Goal: Navigation & Orientation: Find specific page/section

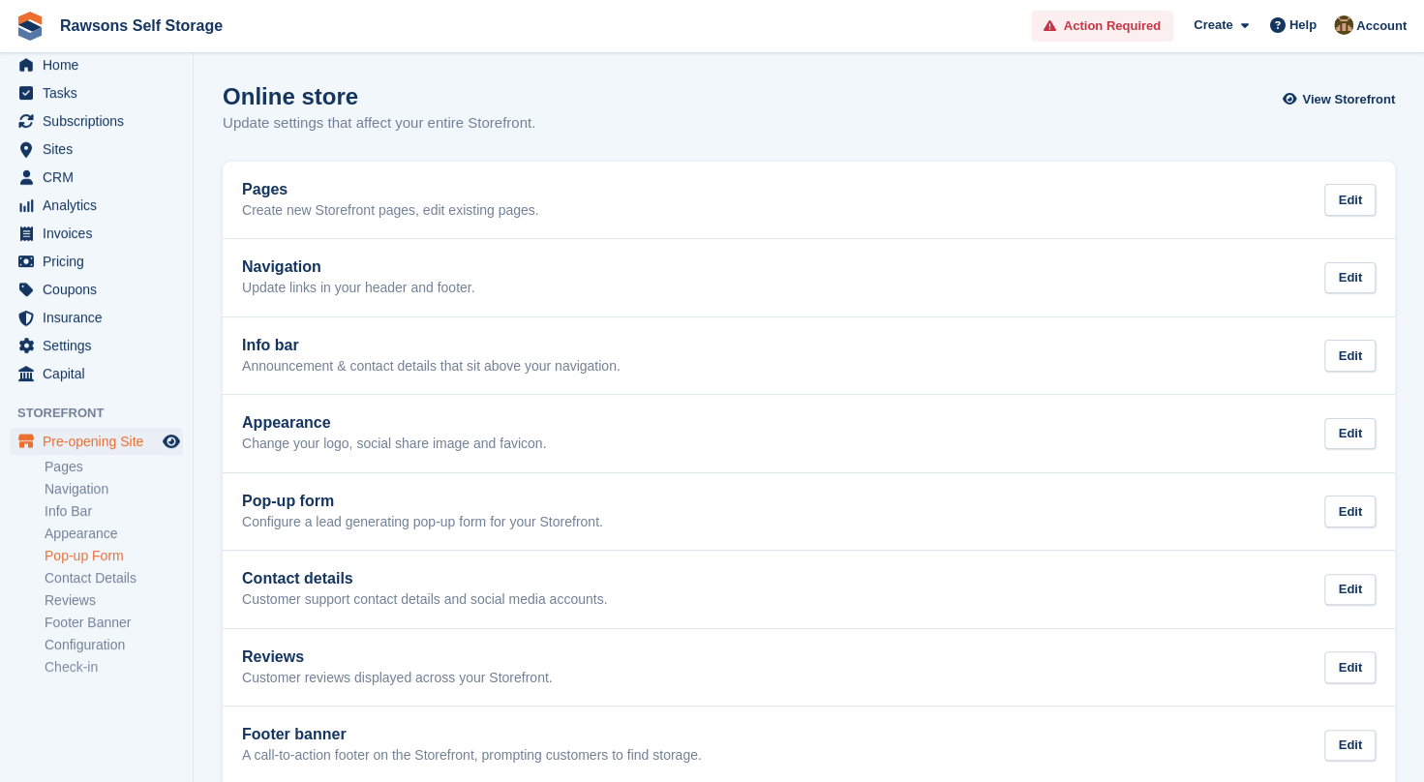
scroll to position [89, 0]
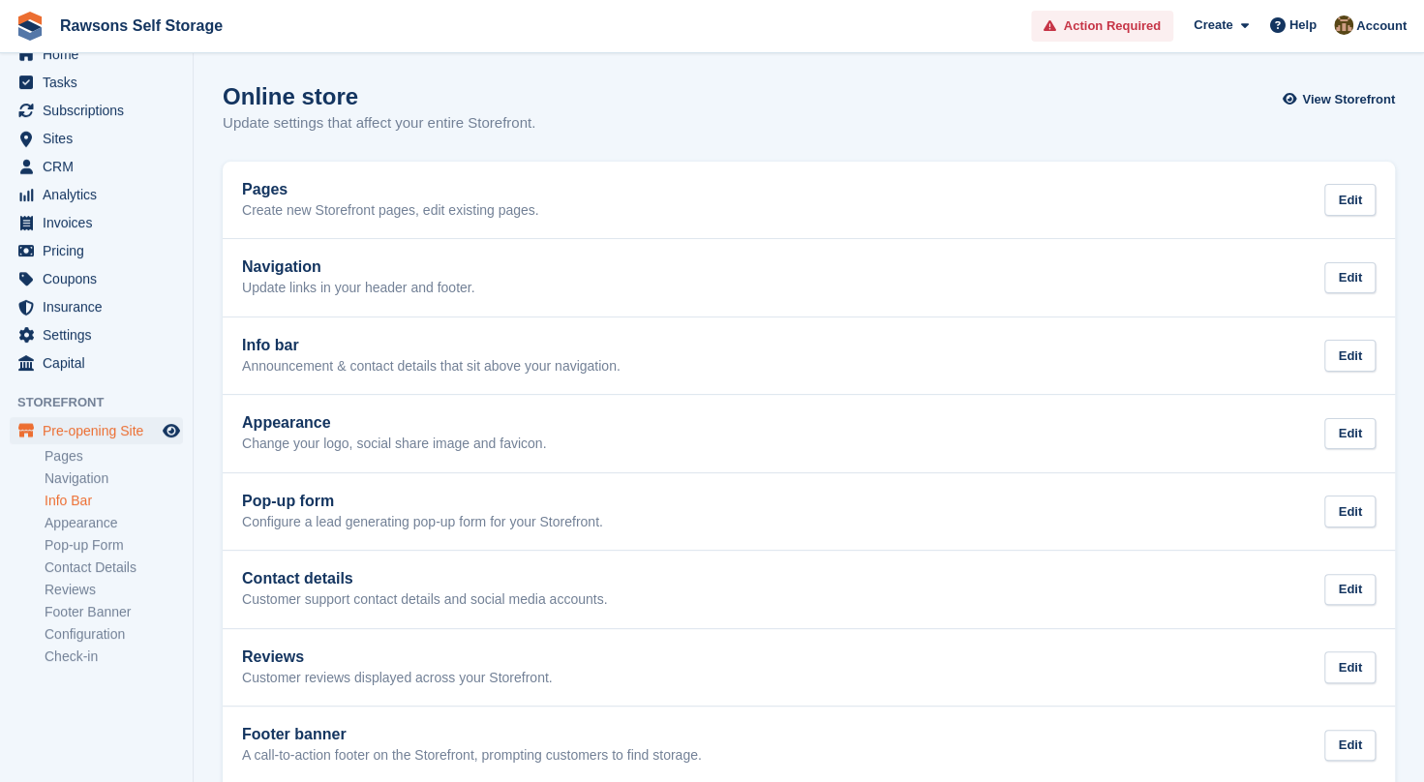
click at [83, 496] on link "Info Bar" at bounding box center [114, 501] width 138 height 18
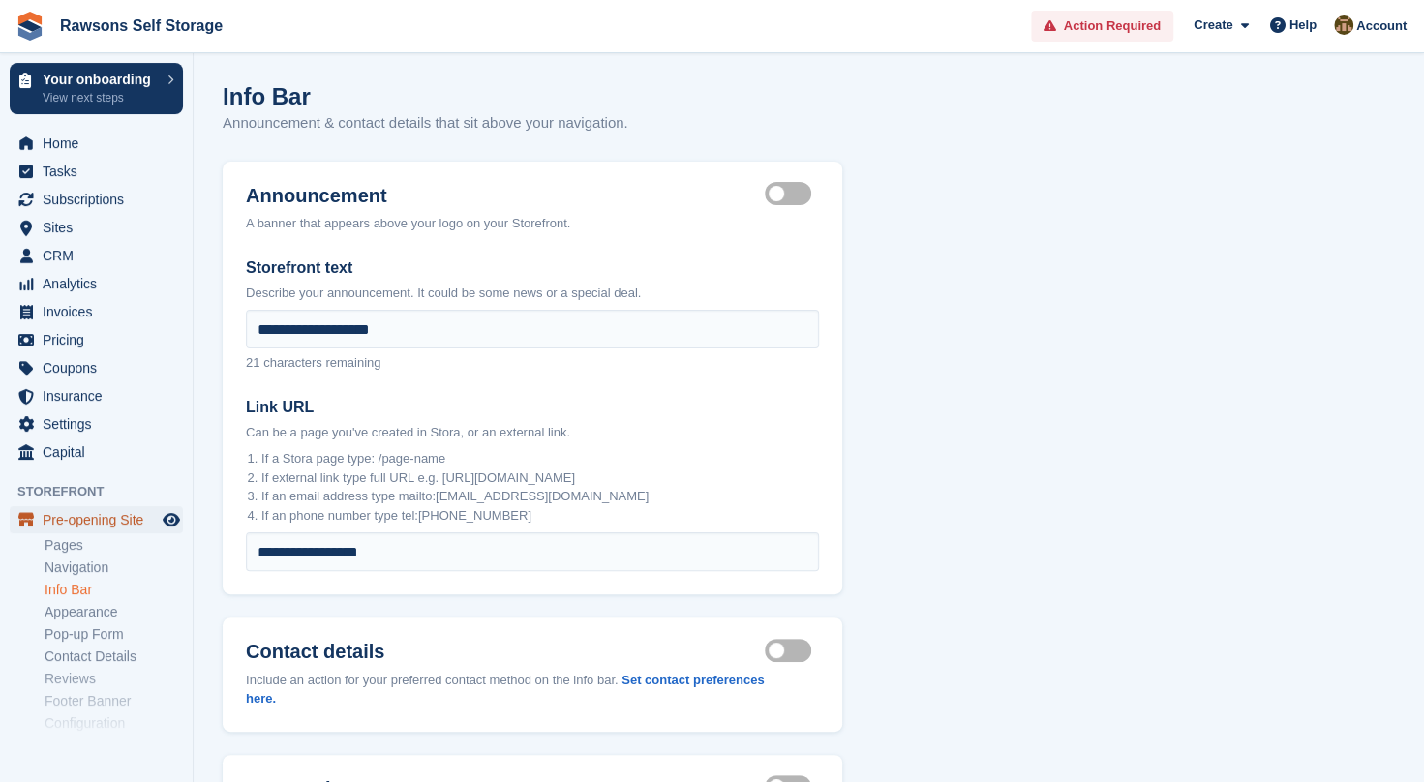
click at [92, 516] on span "Pre-opening Site" at bounding box center [101, 519] width 116 height 27
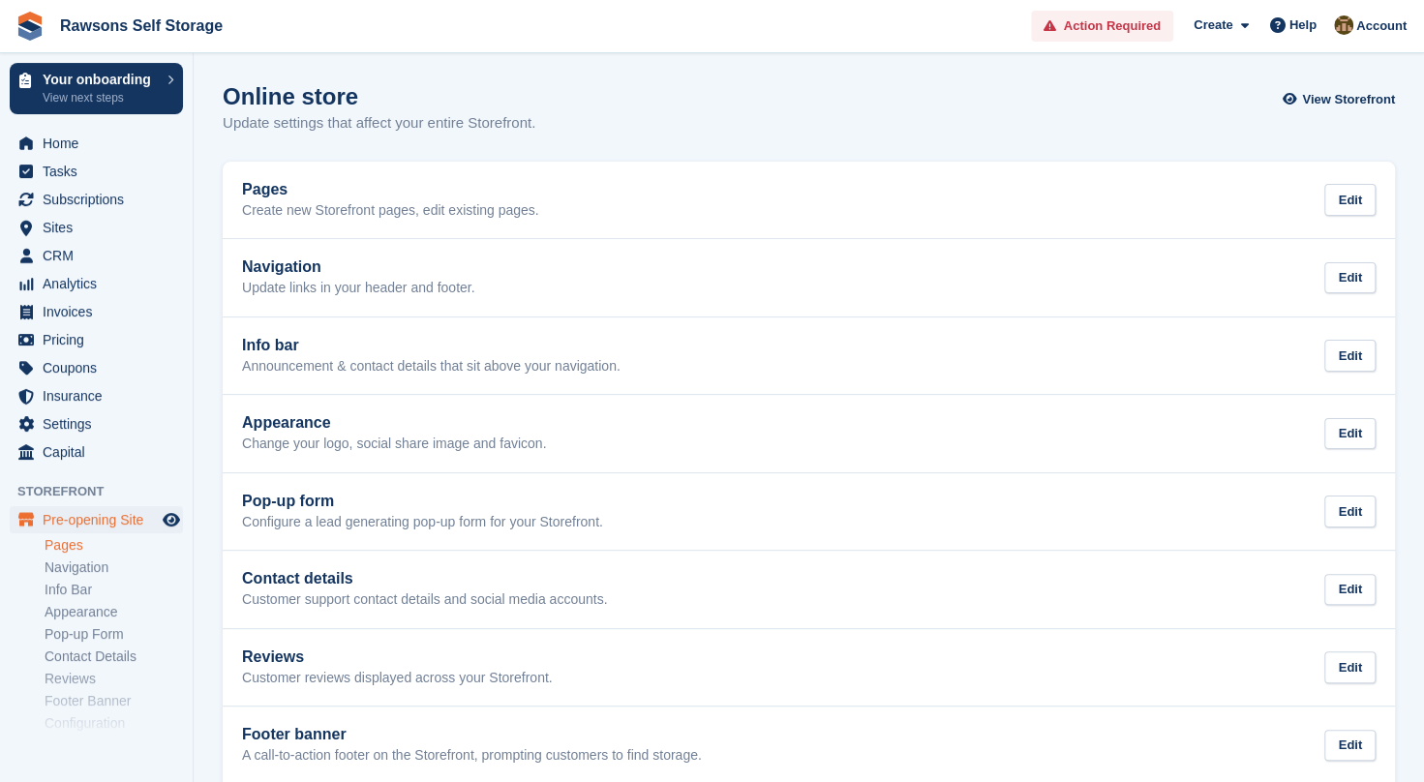
click at [81, 546] on link "Pages" at bounding box center [114, 545] width 138 height 18
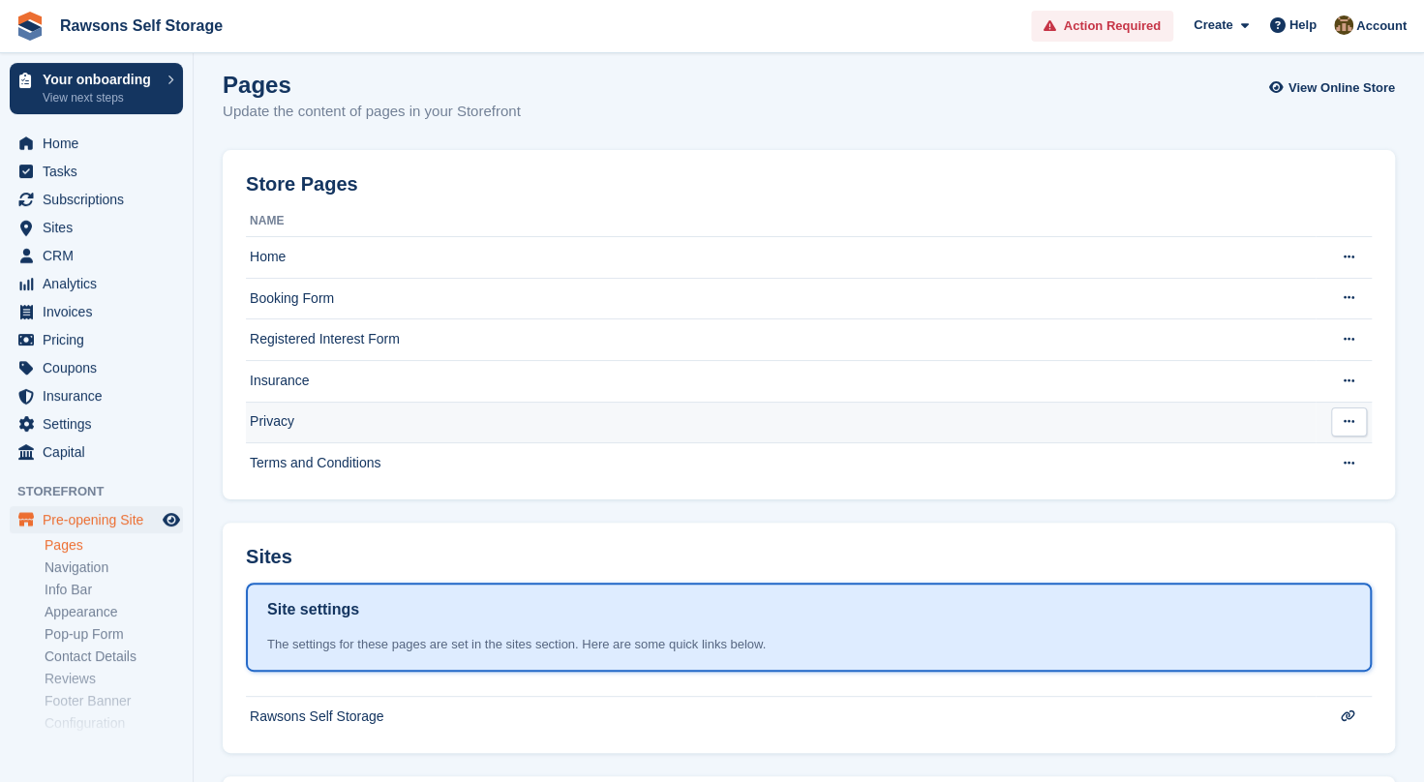
scroll to position [9, 0]
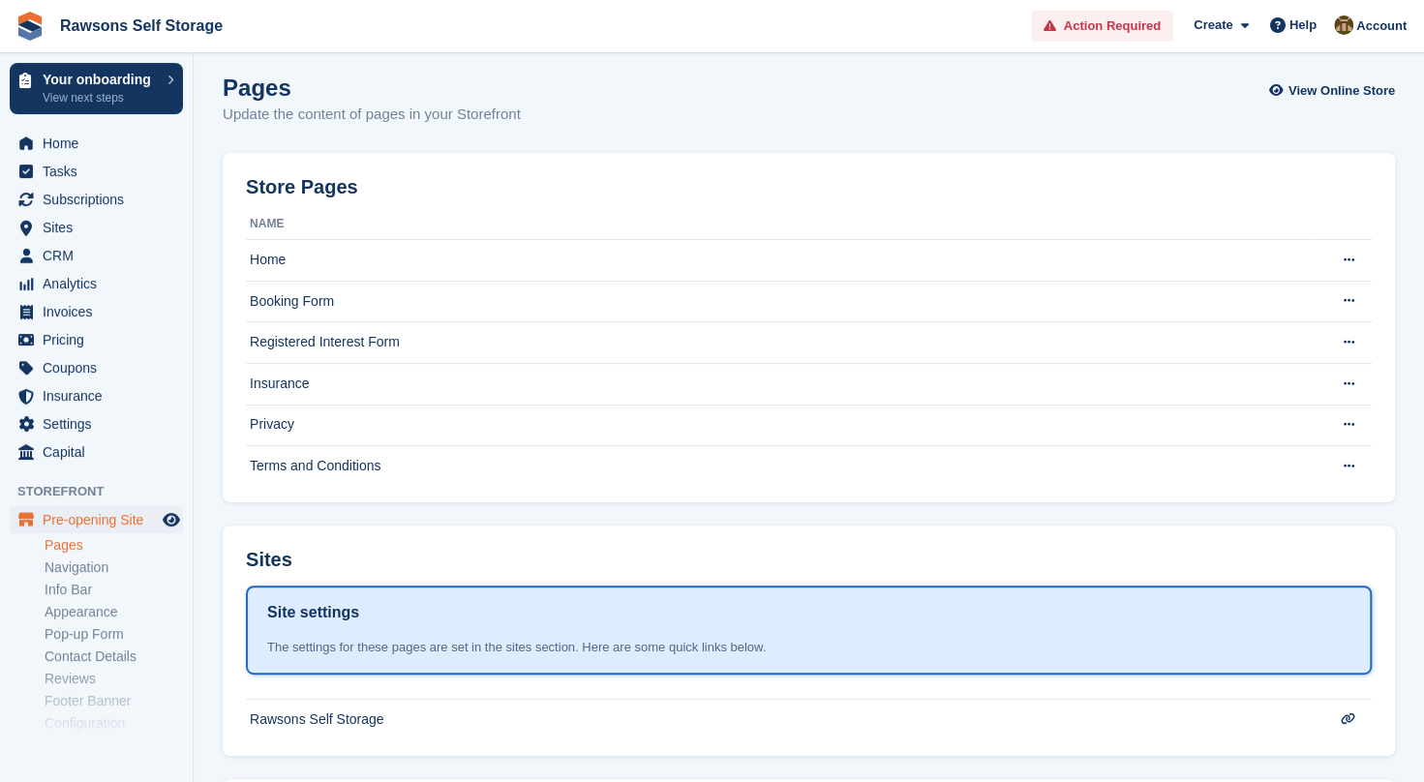
click at [1075, 236] on th "Name" at bounding box center [781, 224] width 1070 height 31
click at [1078, 247] on td "Home" at bounding box center [781, 261] width 1070 height 42
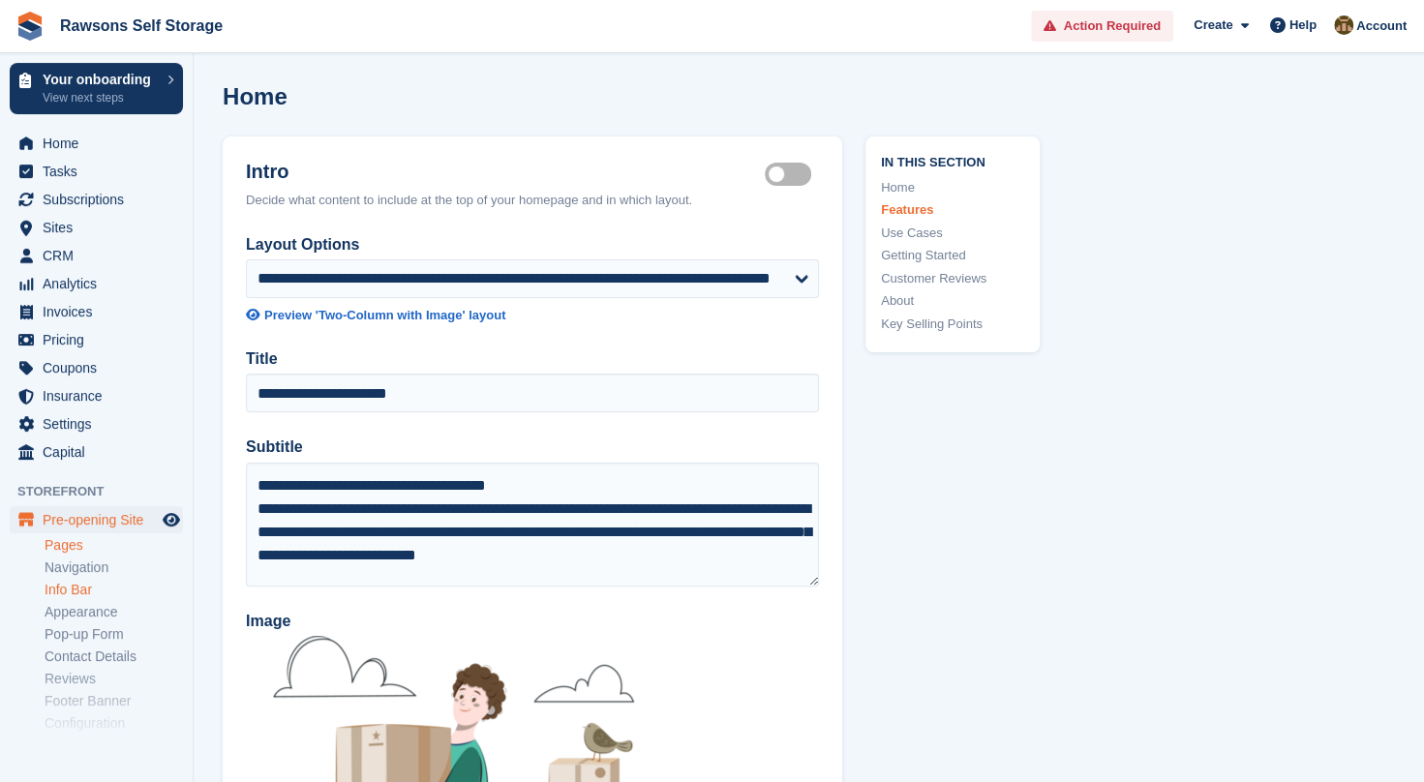
click at [76, 587] on link "Info Bar" at bounding box center [114, 590] width 138 height 18
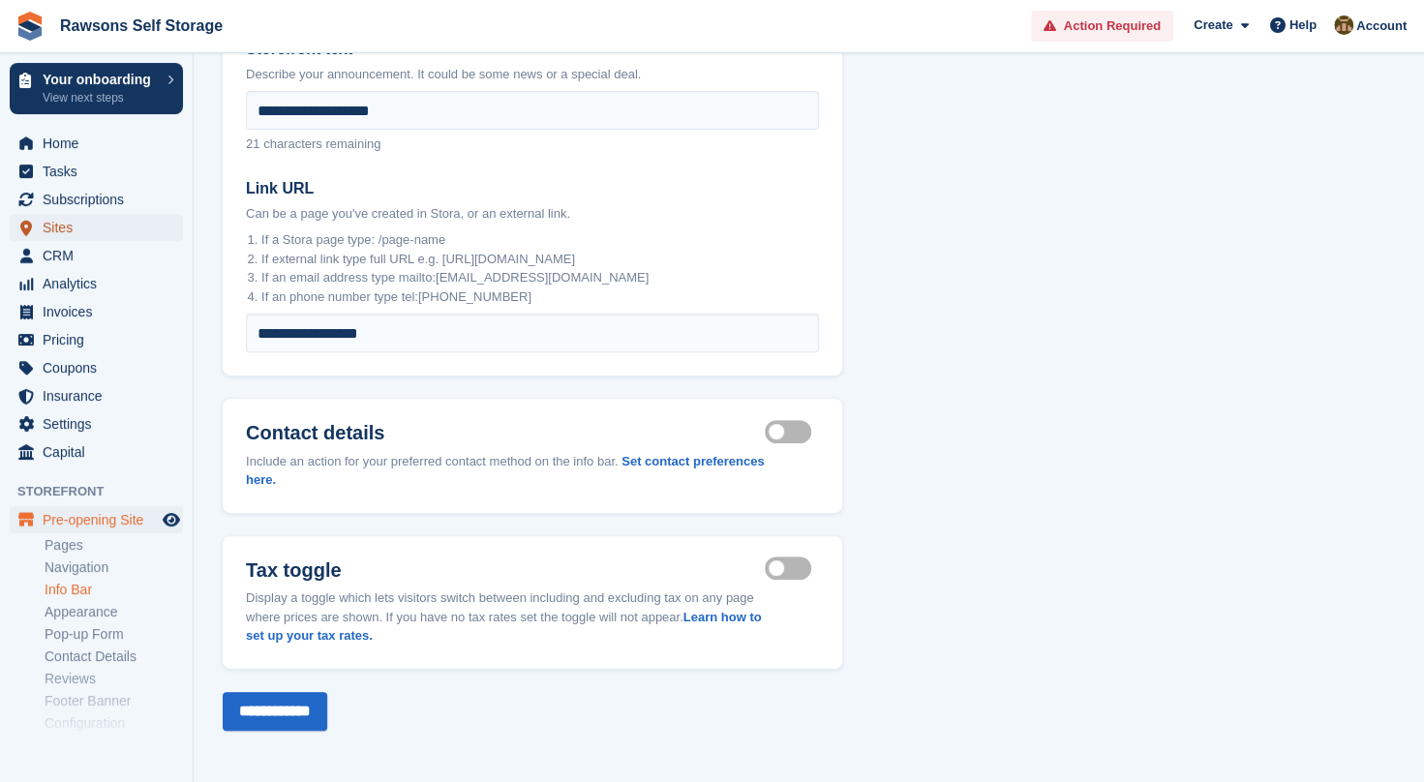
click at [72, 232] on span "Sites" at bounding box center [101, 227] width 116 height 27
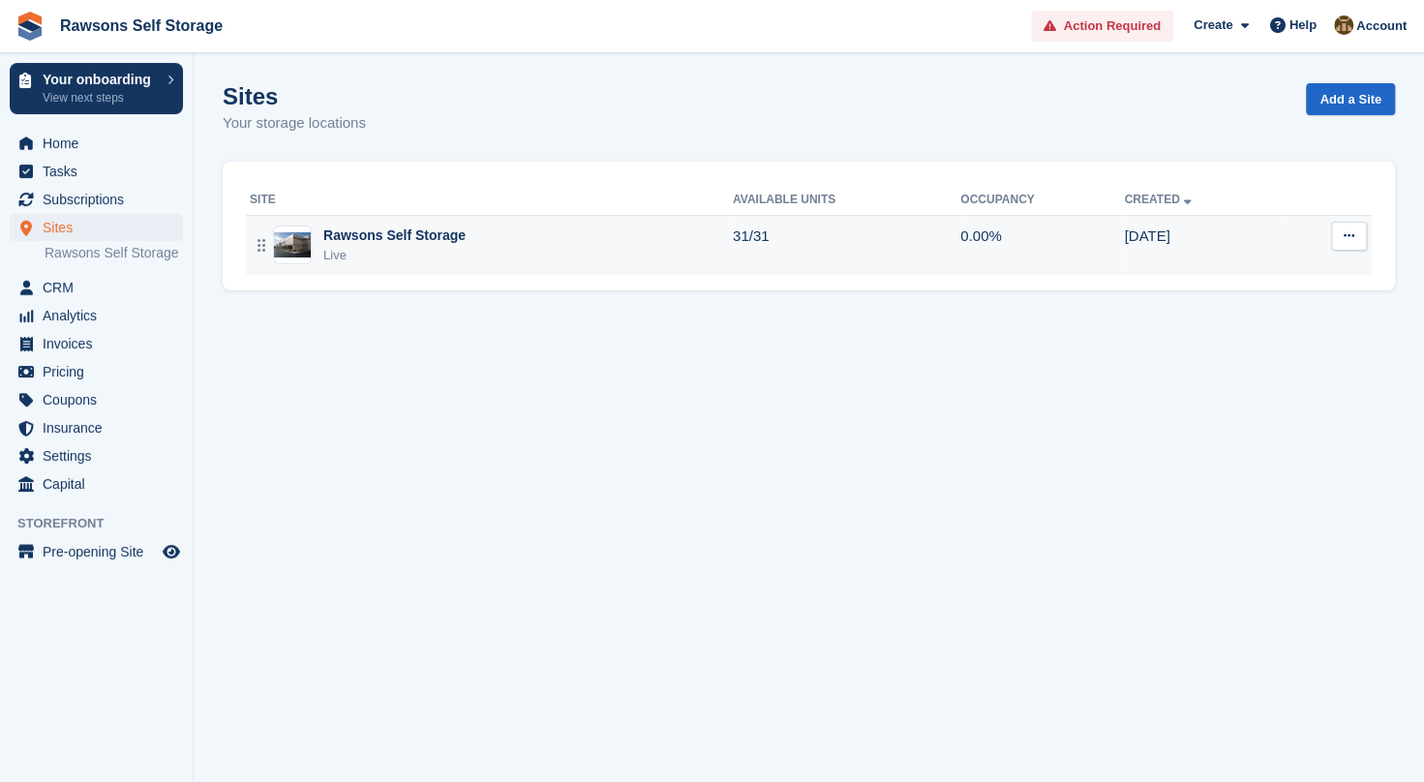
click at [643, 244] on div "Rawsons Self Storage Live" at bounding box center [491, 246] width 483 height 40
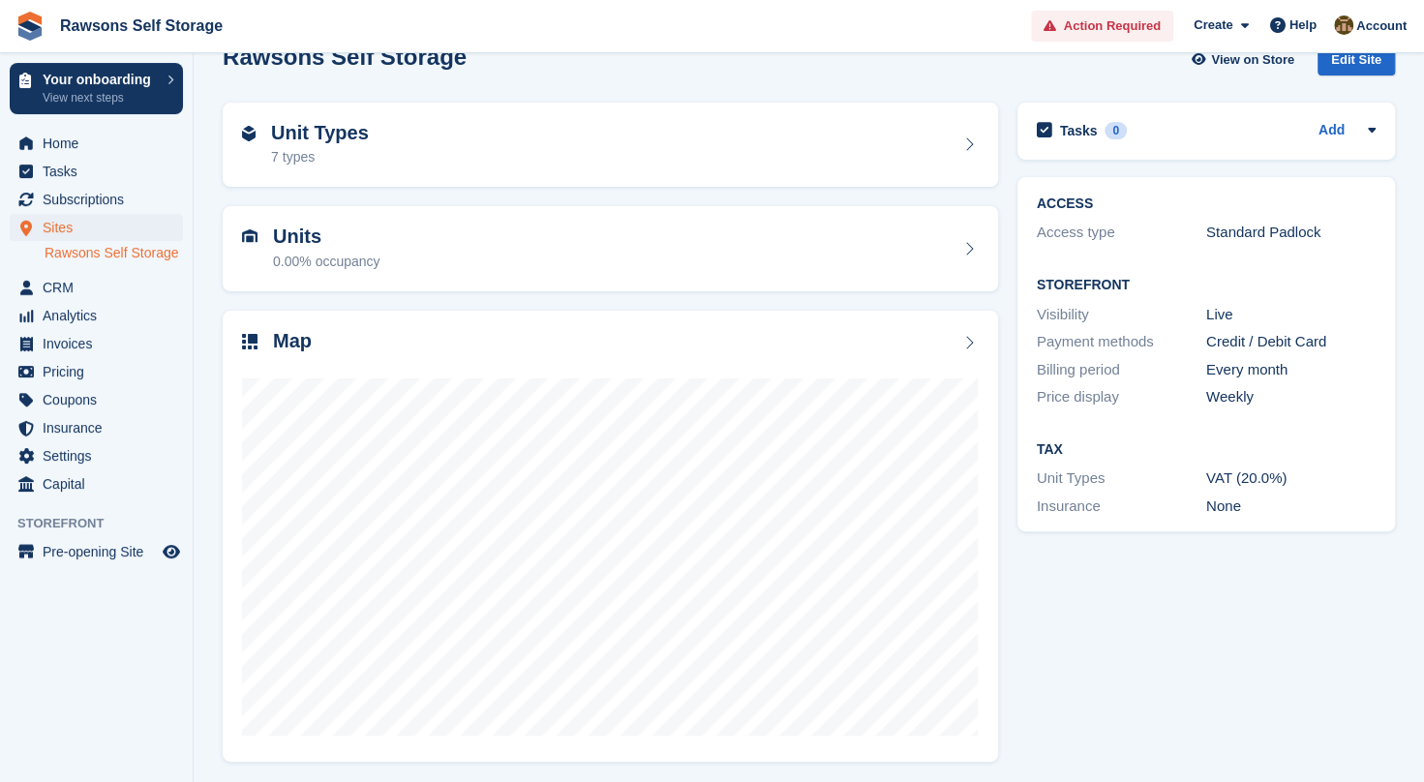
scroll to position [43, 0]
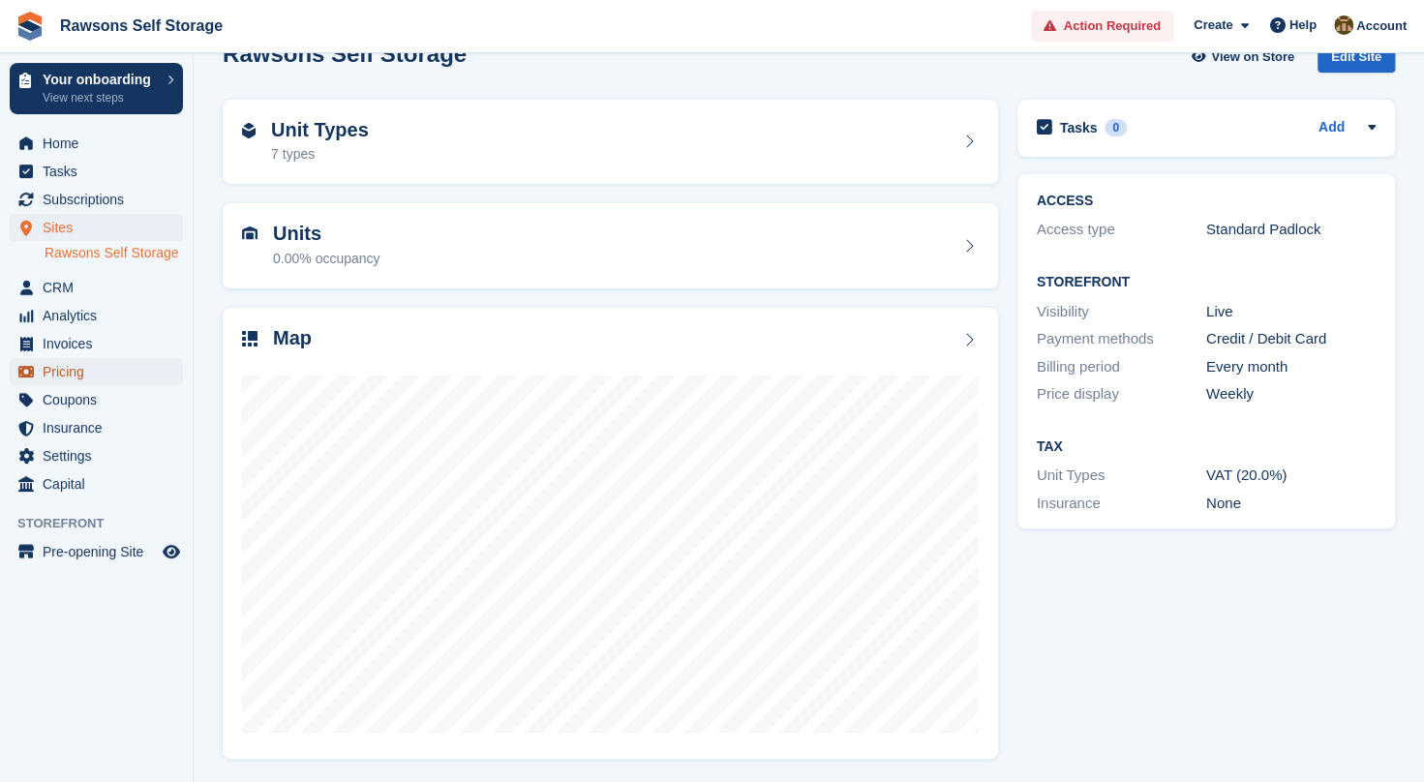
click at [63, 374] on span "Pricing" at bounding box center [101, 371] width 116 height 27
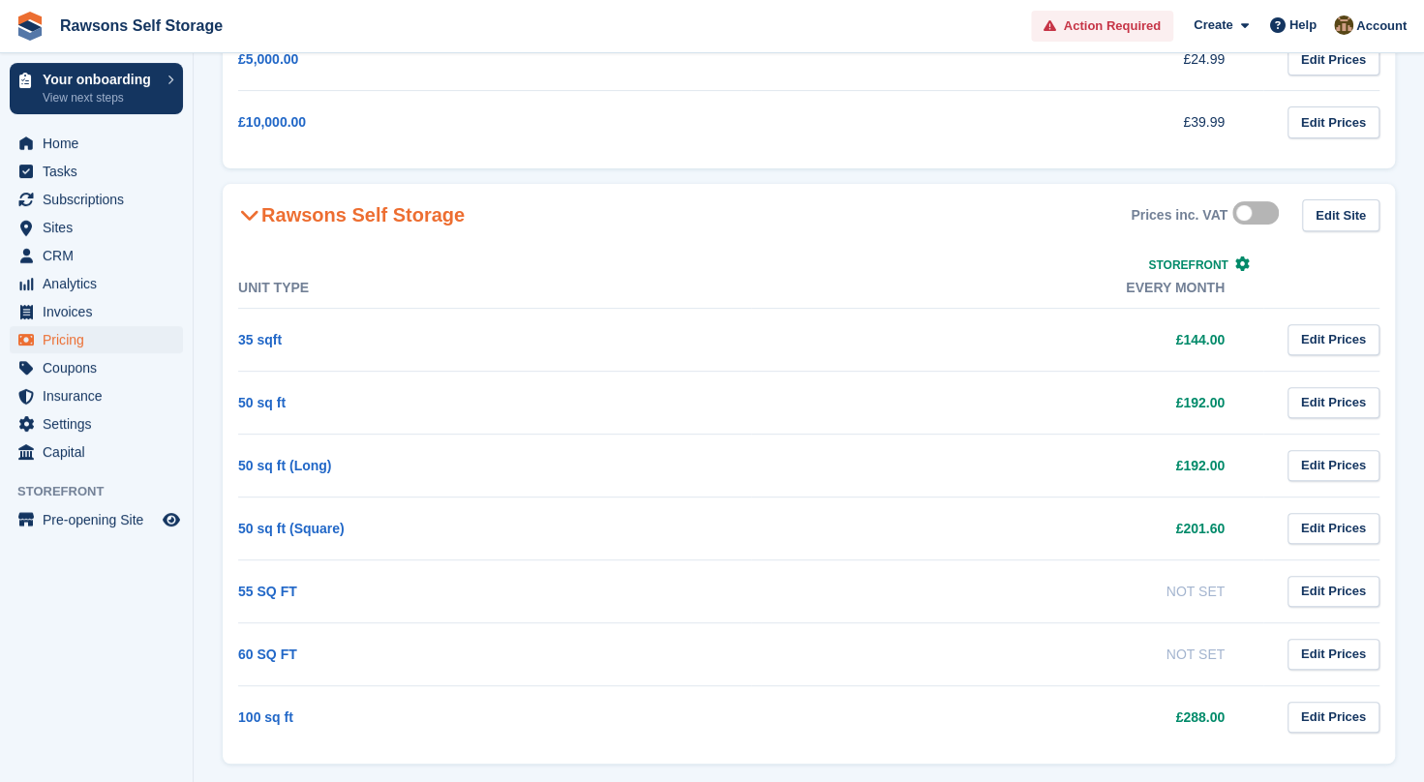
scroll to position [284, 0]
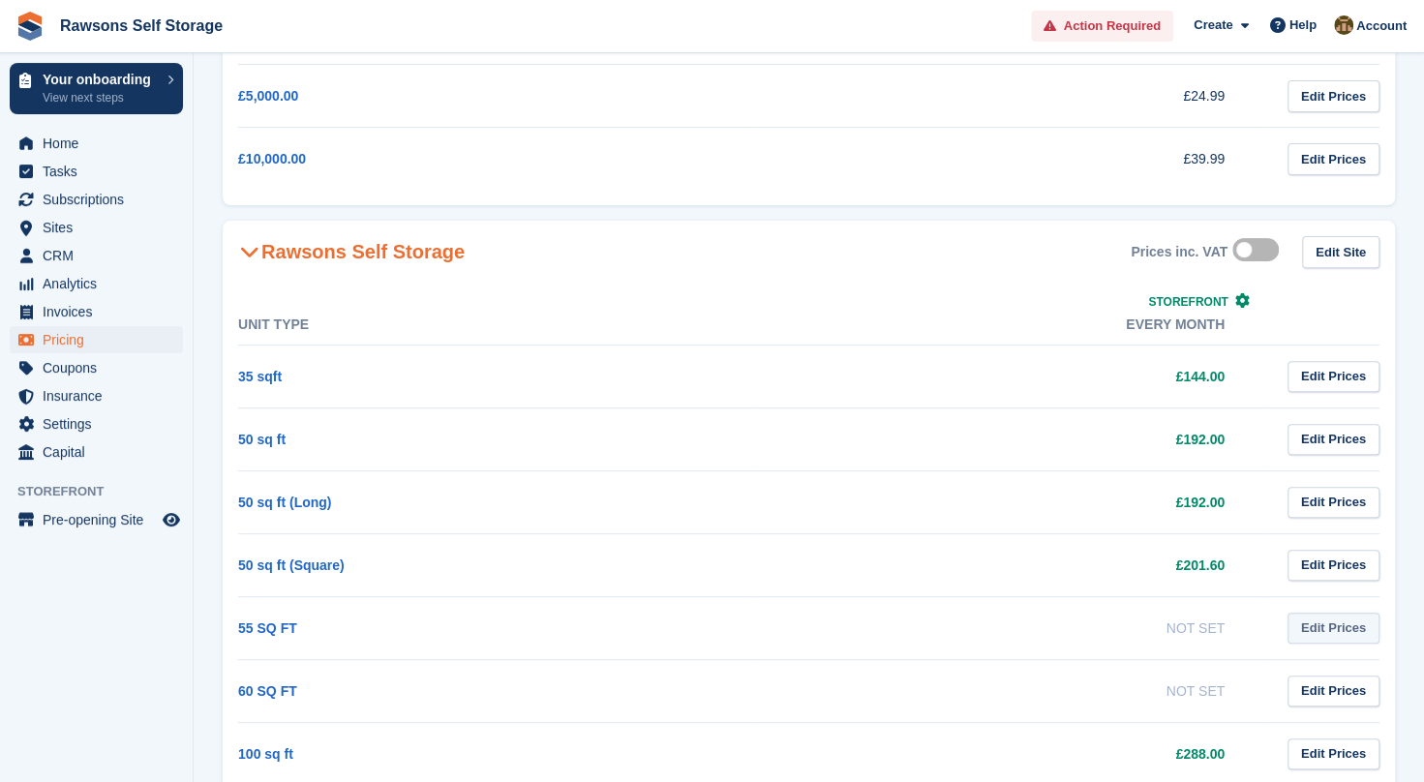
click at [1342, 620] on link "Edit Prices" at bounding box center [1334, 629] width 92 height 32
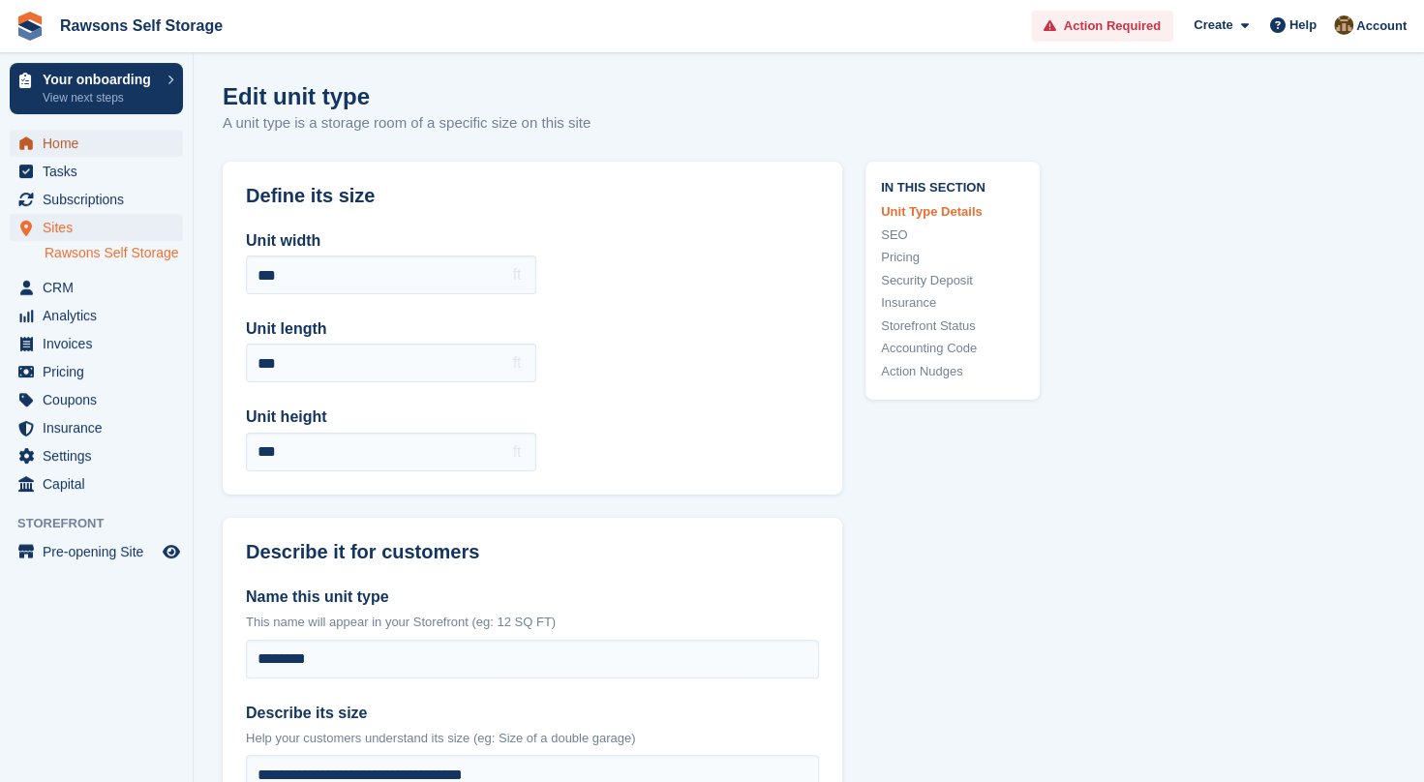
click at [43, 150] on span "Home" at bounding box center [101, 143] width 116 height 27
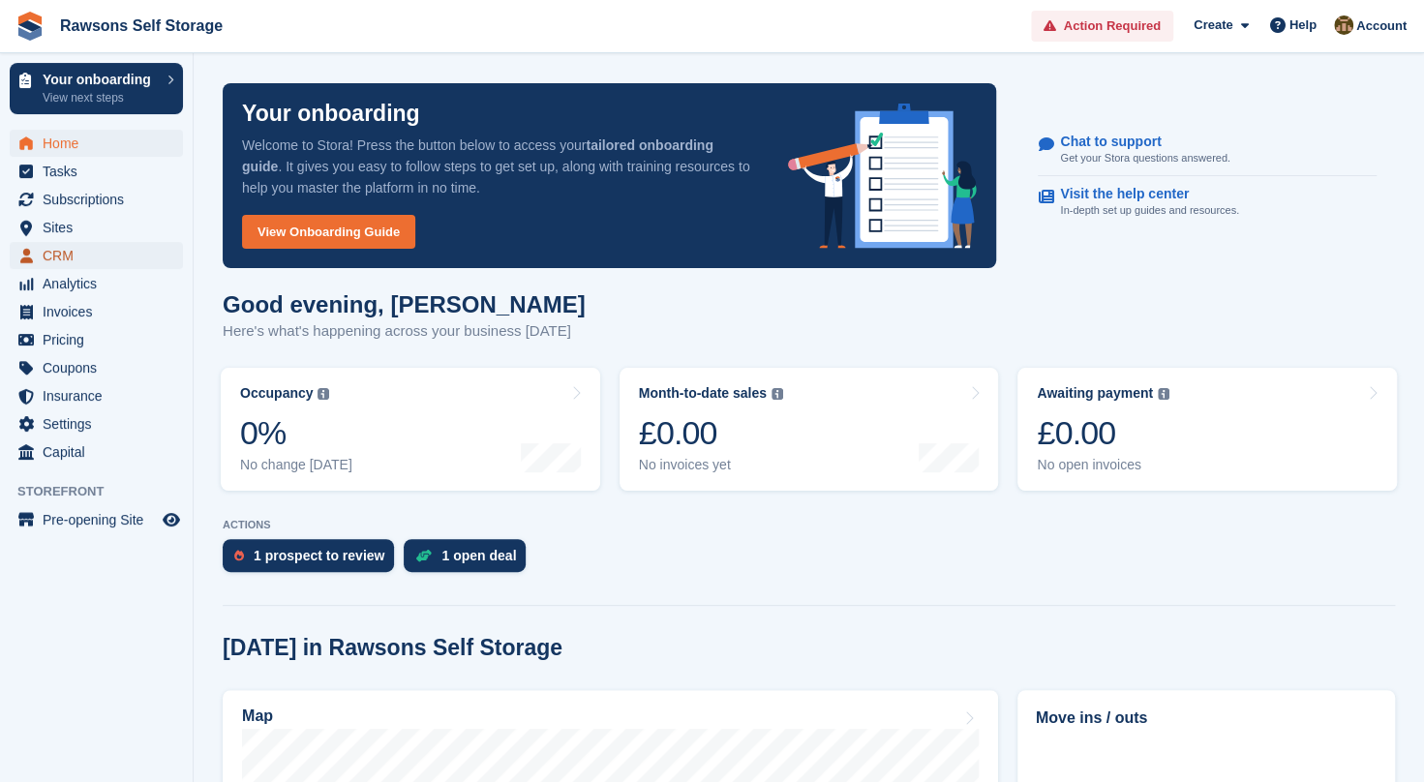
click at [60, 252] on span "CRM" at bounding box center [101, 255] width 116 height 27
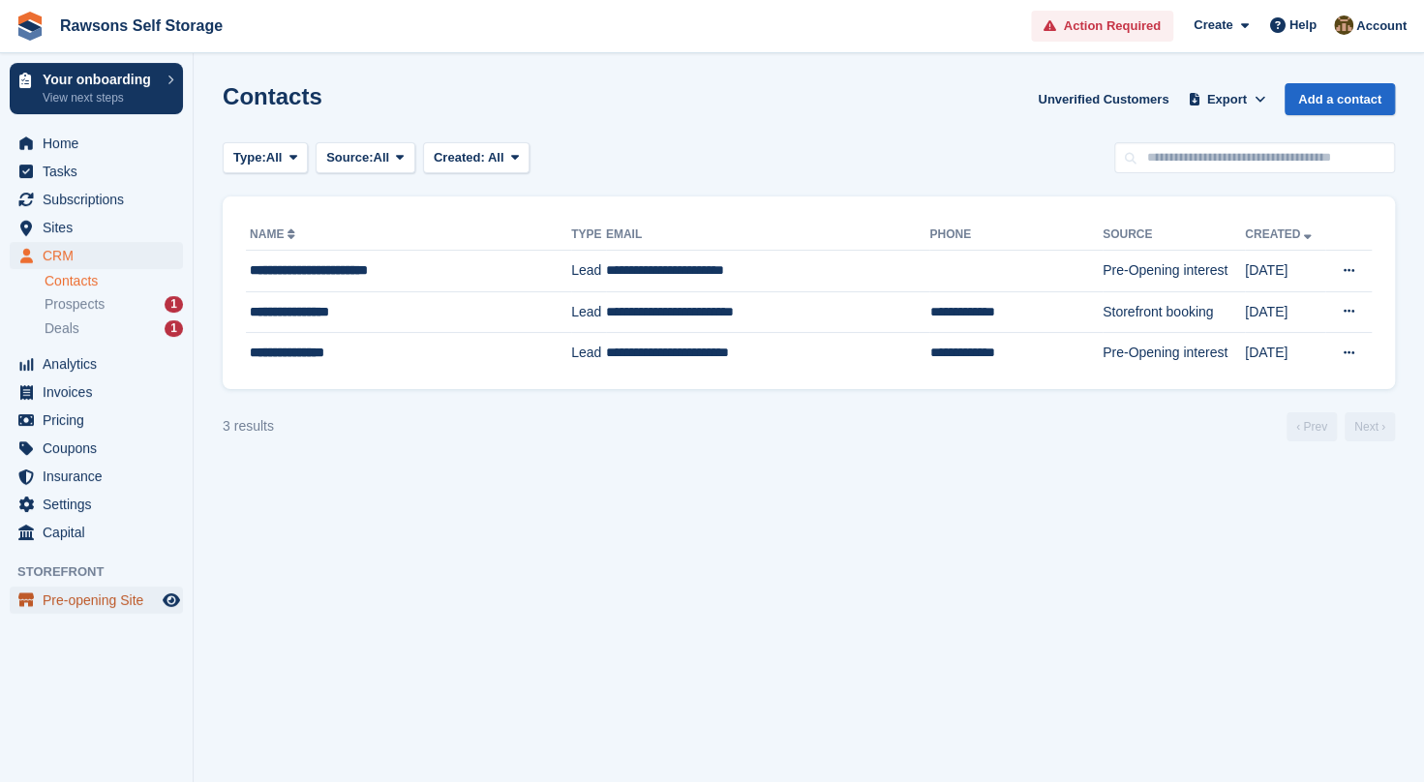
click at [97, 596] on span "Pre-opening Site" at bounding box center [101, 600] width 116 height 27
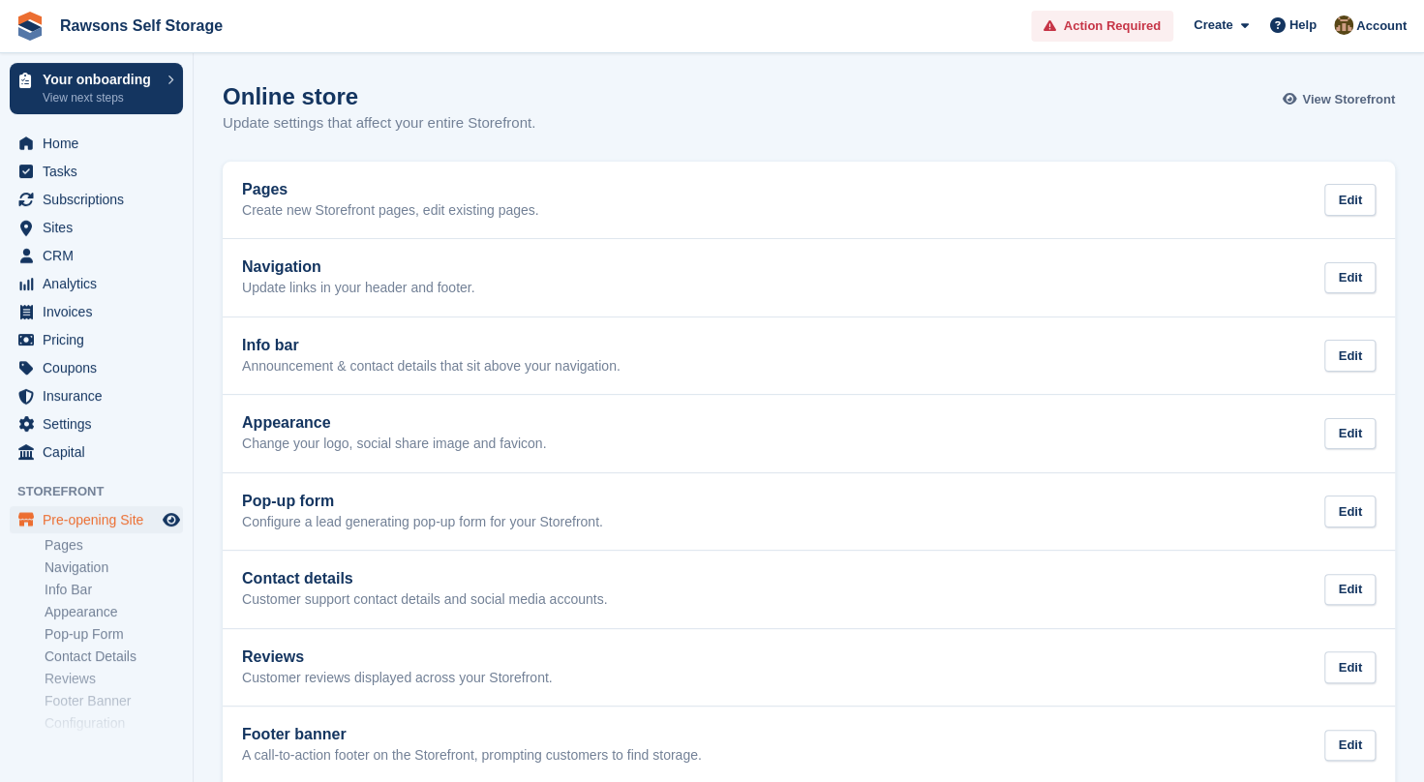
click at [1305, 107] on link "View Storefront" at bounding box center [1341, 99] width 107 height 32
